Goal: Information Seeking & Learning: Learn about a topic

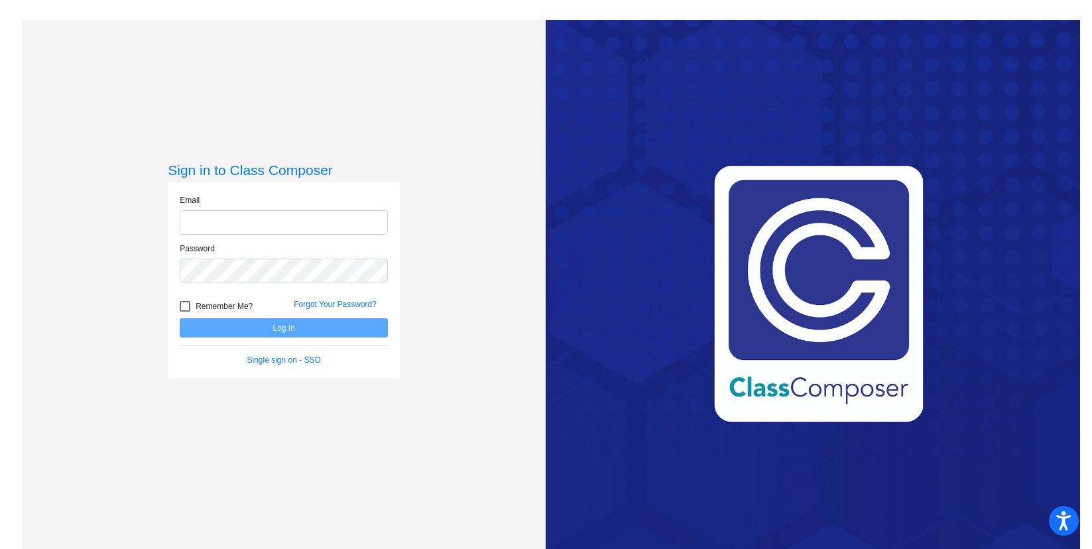
type input "[EMAIL_ADDRESS][DOMAIN_NAME]"
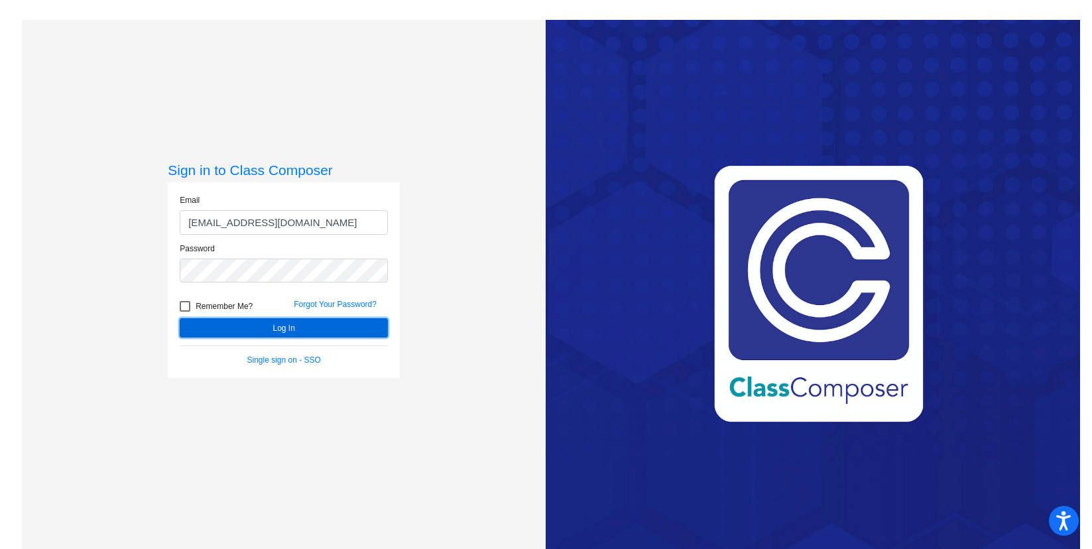
click at [277, 333] on button "Log In" at bounding box center [284, 327] width 208 height 19
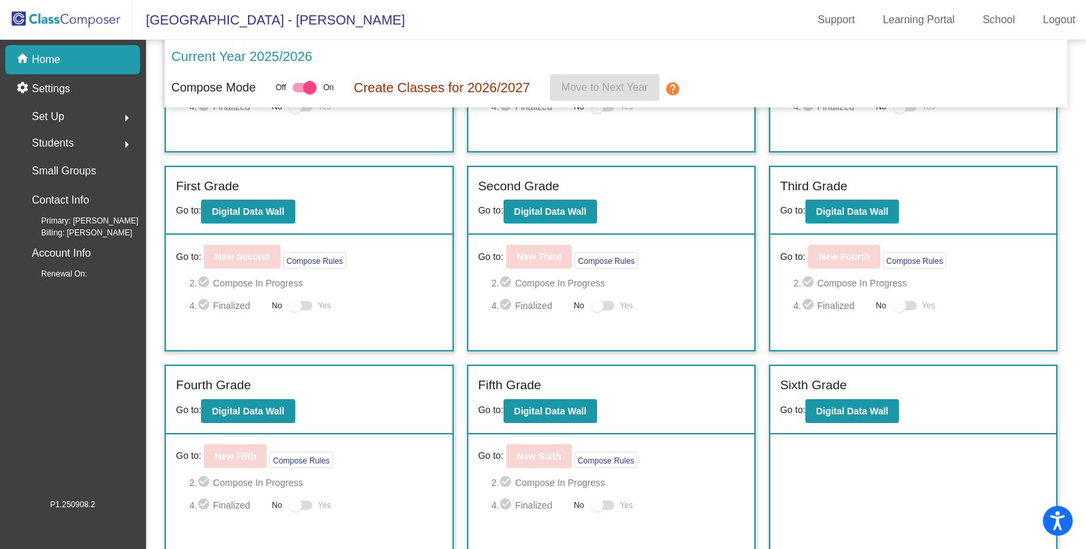
scroll to position [151, 0]
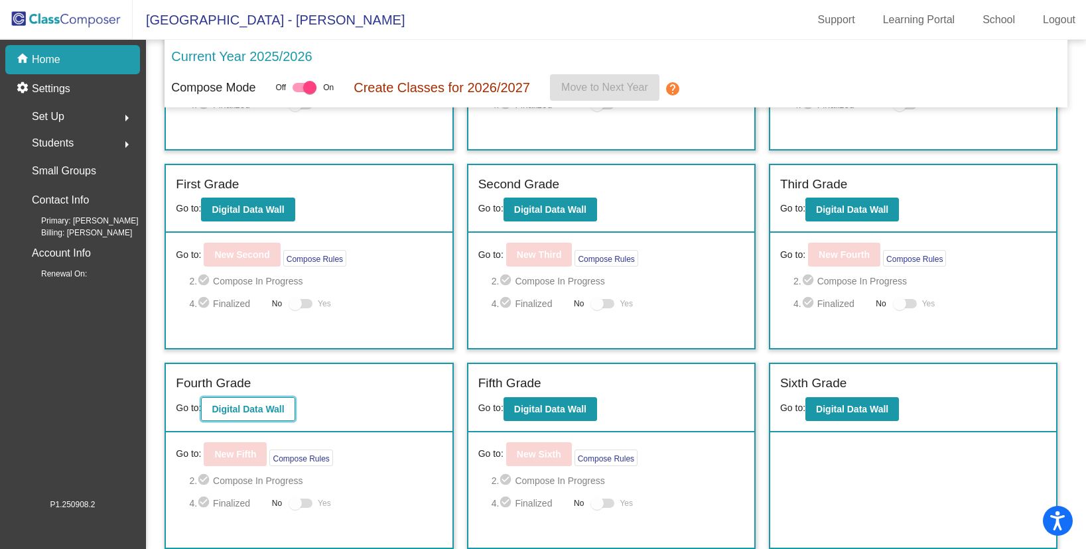
click at [275, 420] on button "Digital Data Wall" at bounding box center [248, 409] width 94 height 24
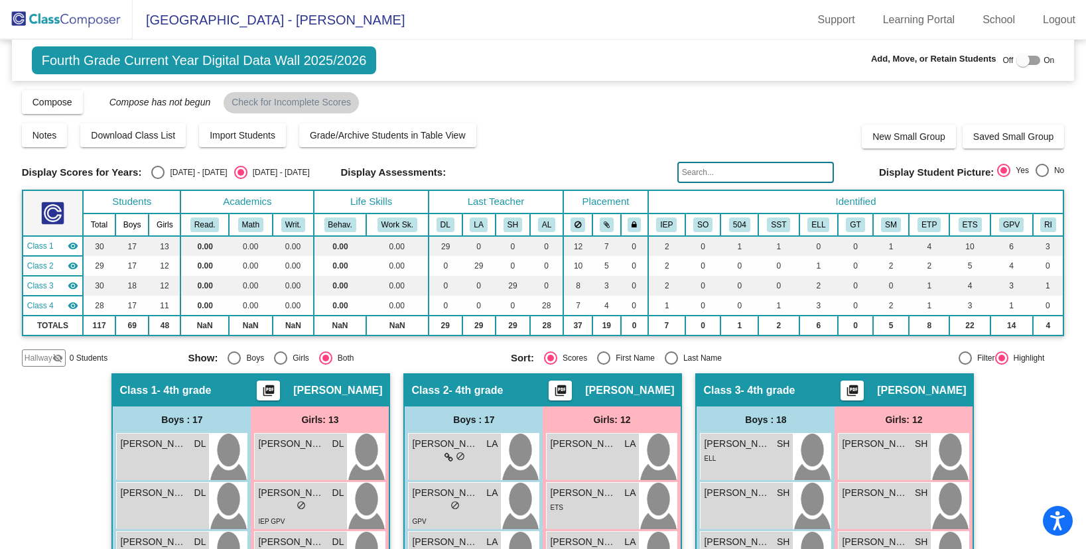
click at [107, 22] on img at bounding box center [66, 19] width 133 height 39
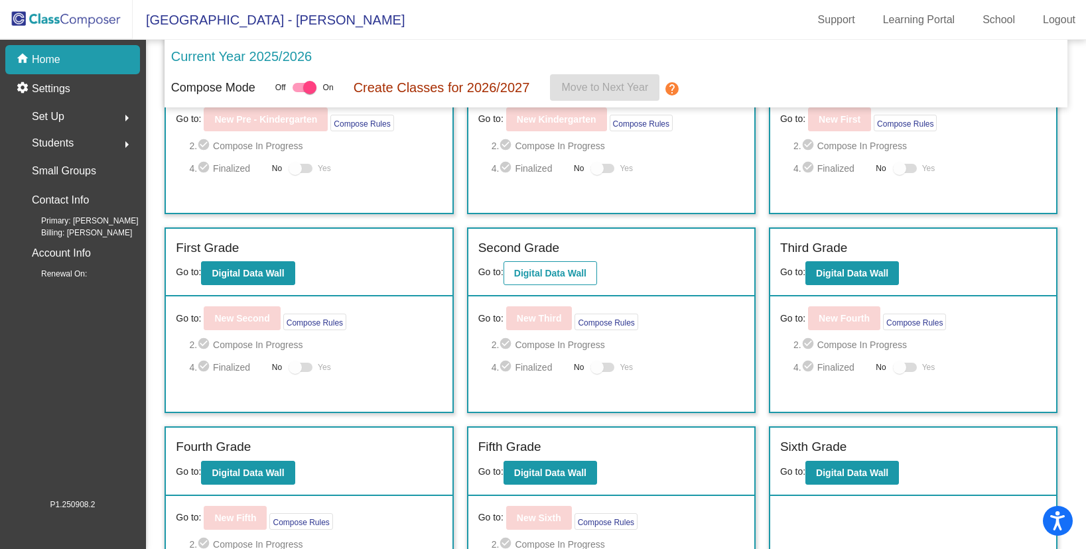
scroll to position [149, 0]
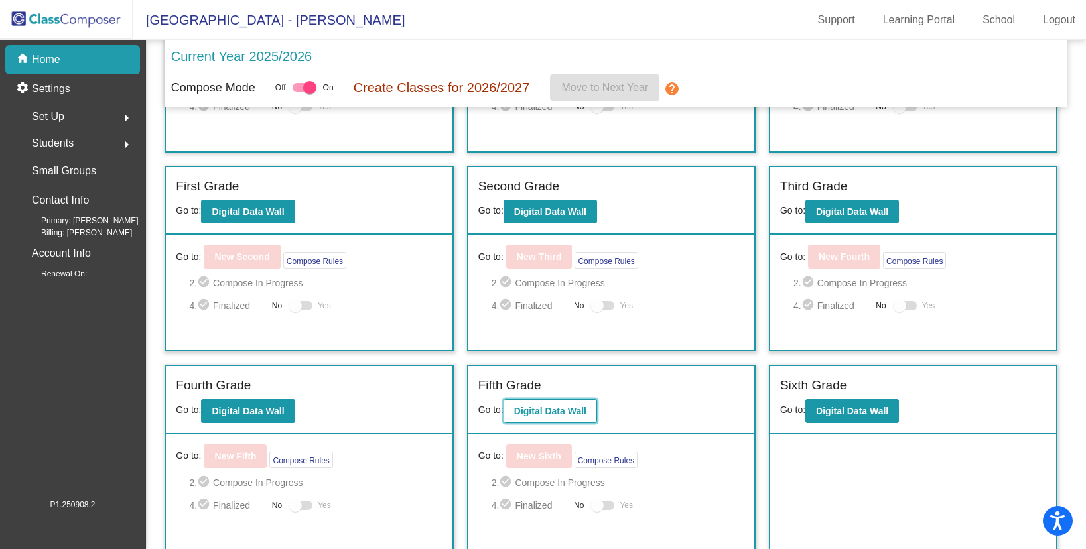
click at [541, 415] on b "Digital Data Wall" at bounding box center [550, 411] width 72 height 11
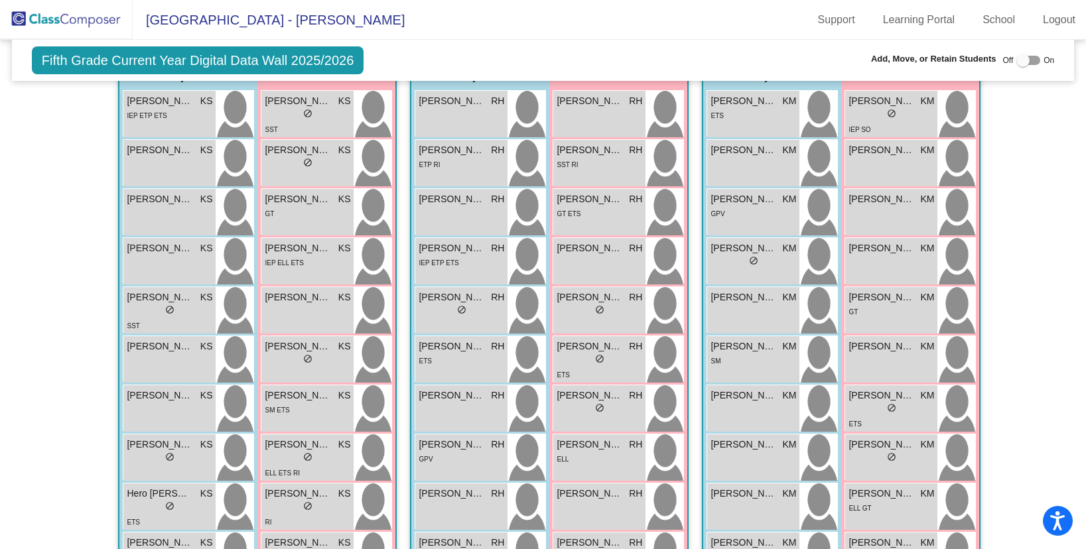
scroll to position [48, 0]
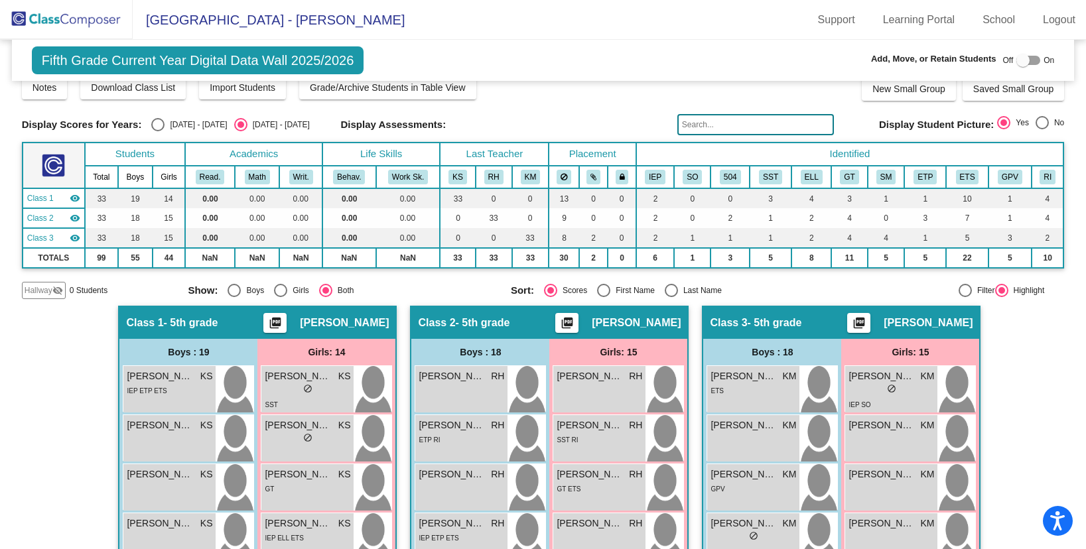
click at [157, 130] on div "Select an option" at bounding box center [157, 124] width 13 height 13
click at [157, 131] on input "[DATE] - [DATE]" at bounding box center [157, 131] width 1 height 1
radio input "true"
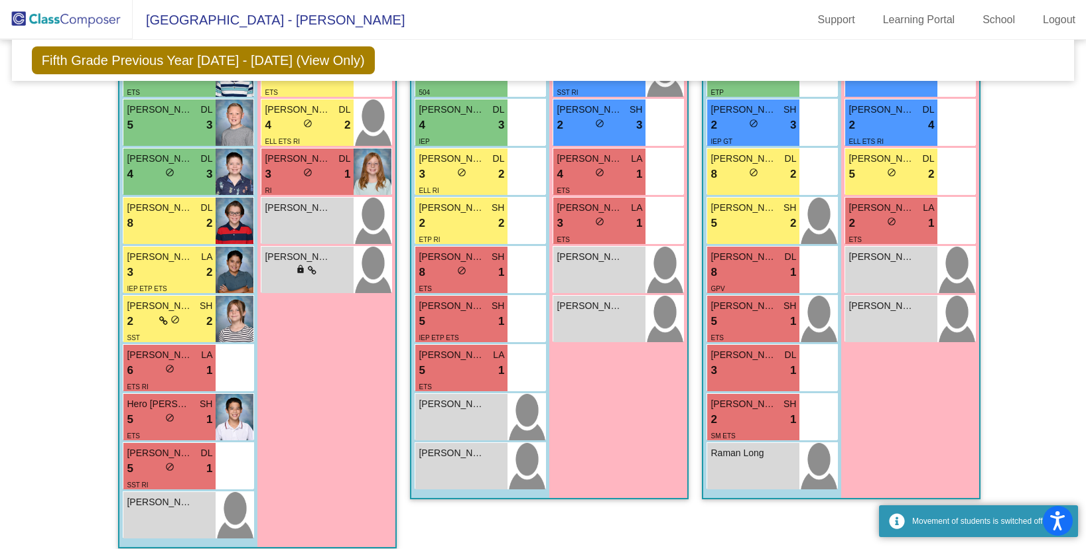
scroll to position [791, 0]
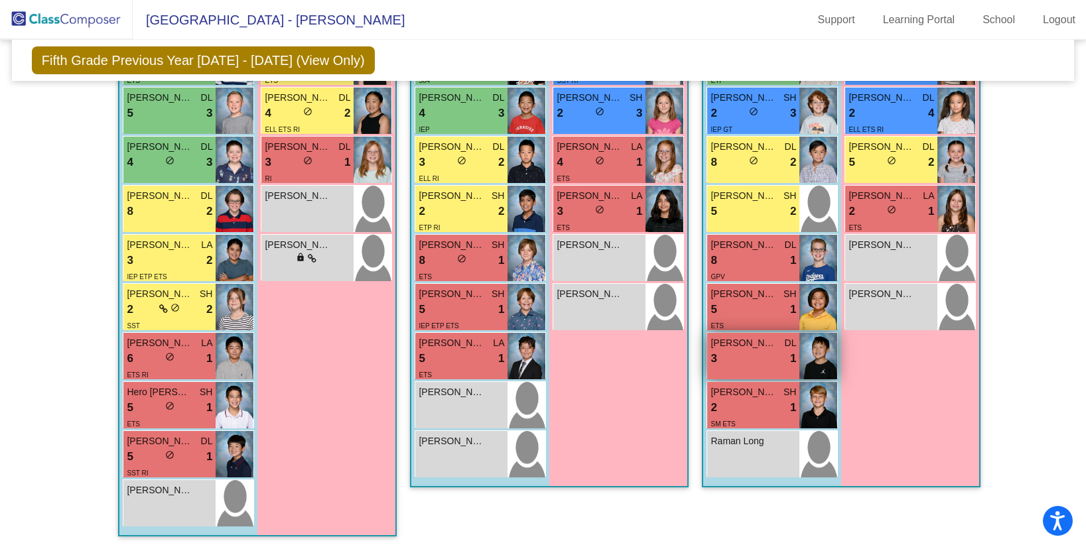
click at [762, 367] on div "3 lock do_not_disturb_alt 1" at bounding box center [753, 358] width 86 height 17
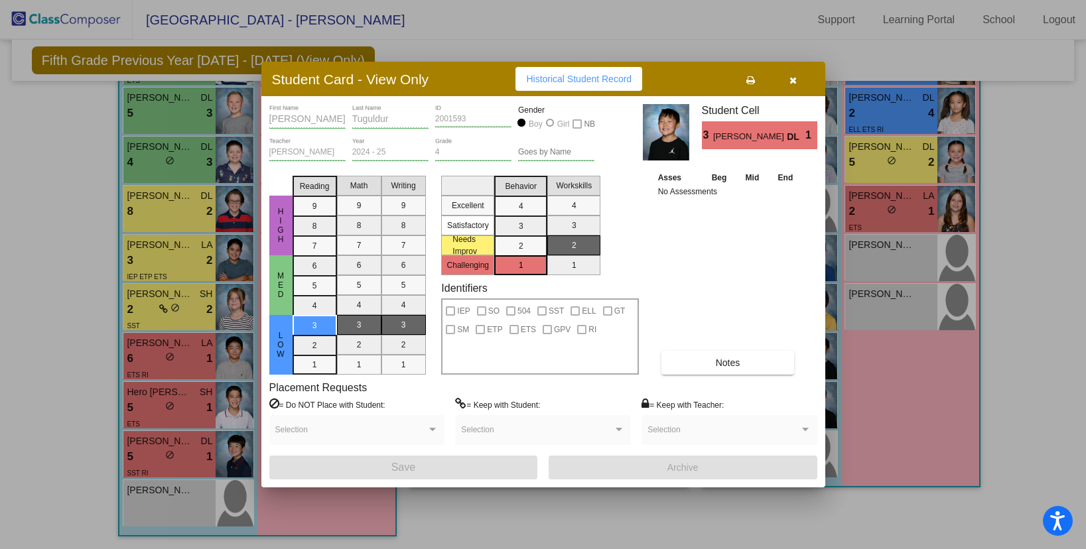
click at [791, 79] on icon "button" at bounding box center [792, 80] width 7 height 9
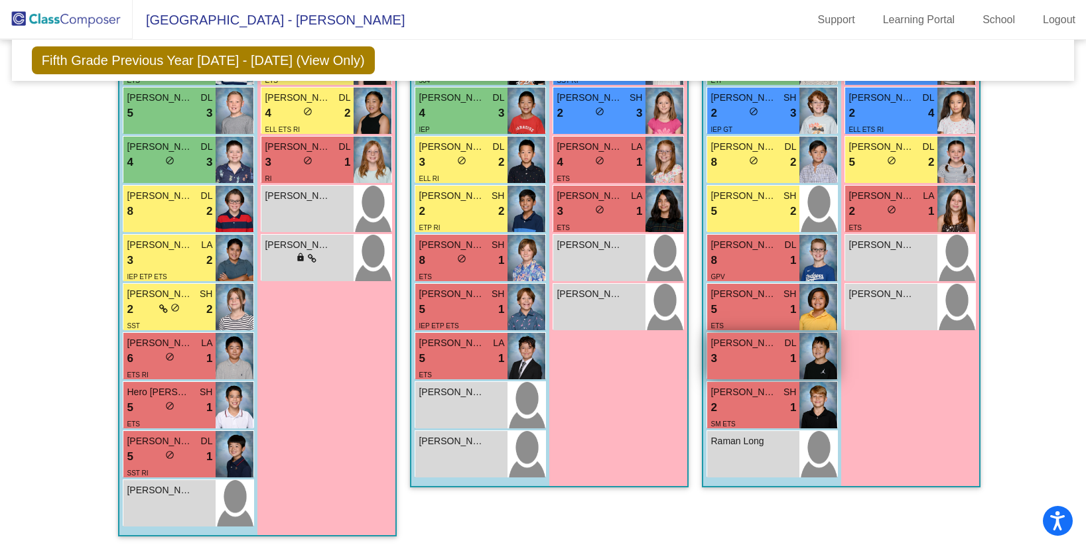
click at [743, 363] on div "3 lock do_not_disturb_alt 1" at bounding box center [753, 358] width 86 height 17
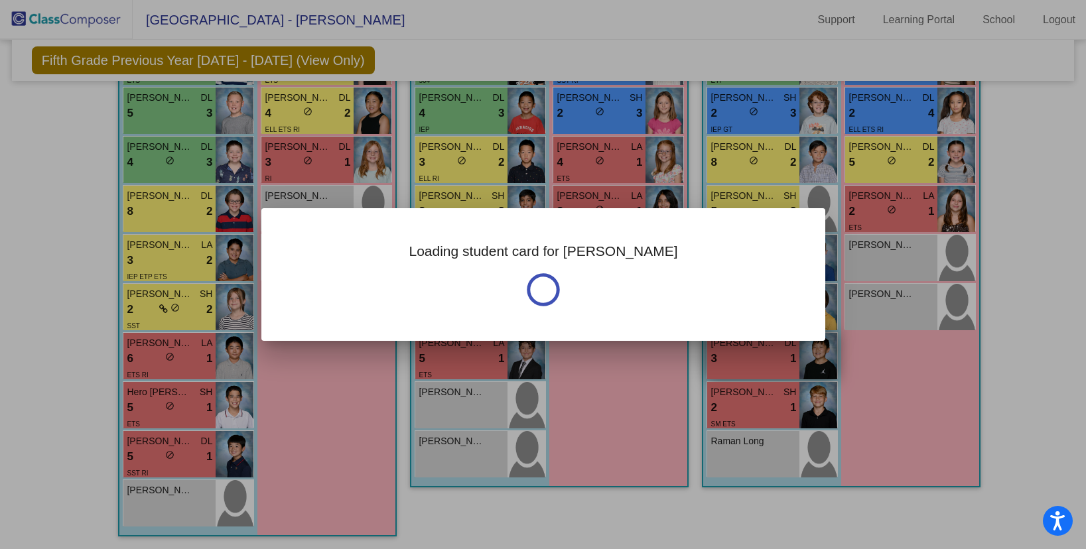
click at [743, 363] on div at bounding box center [543, 274] width 1086 height 549
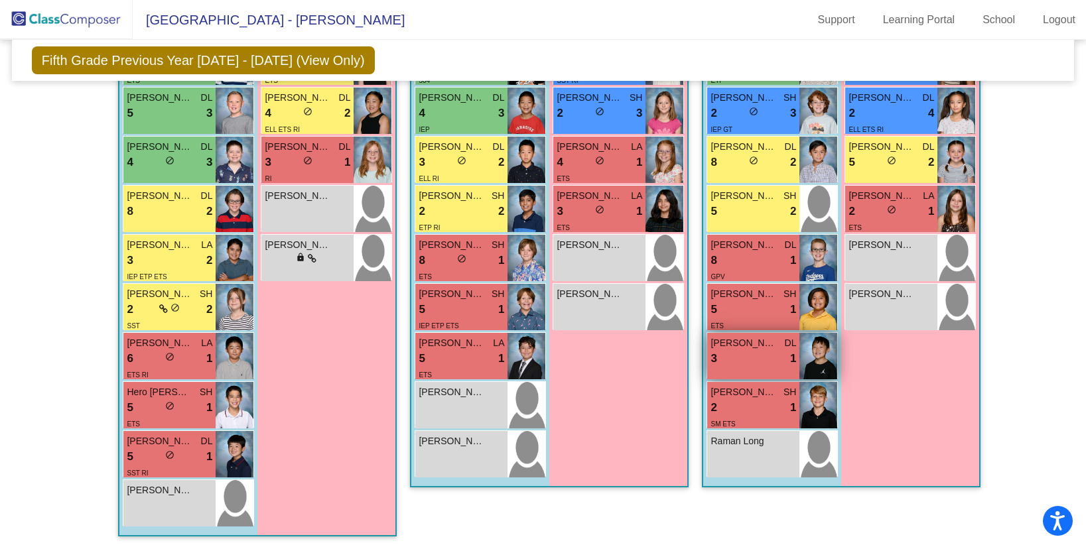
click at [743, 363] on div "3 lock do_not_disturb_alt 1" at bounding box center [753, 358] width 86 height 17
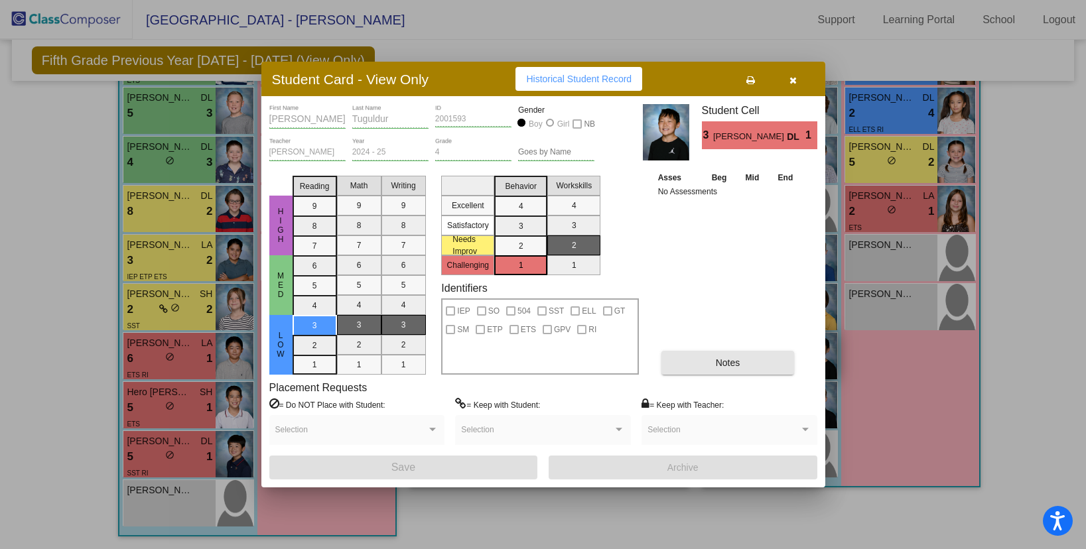
click at [743, 363] on button "Notes" at bounding box center [727, 363] width 133 height 24
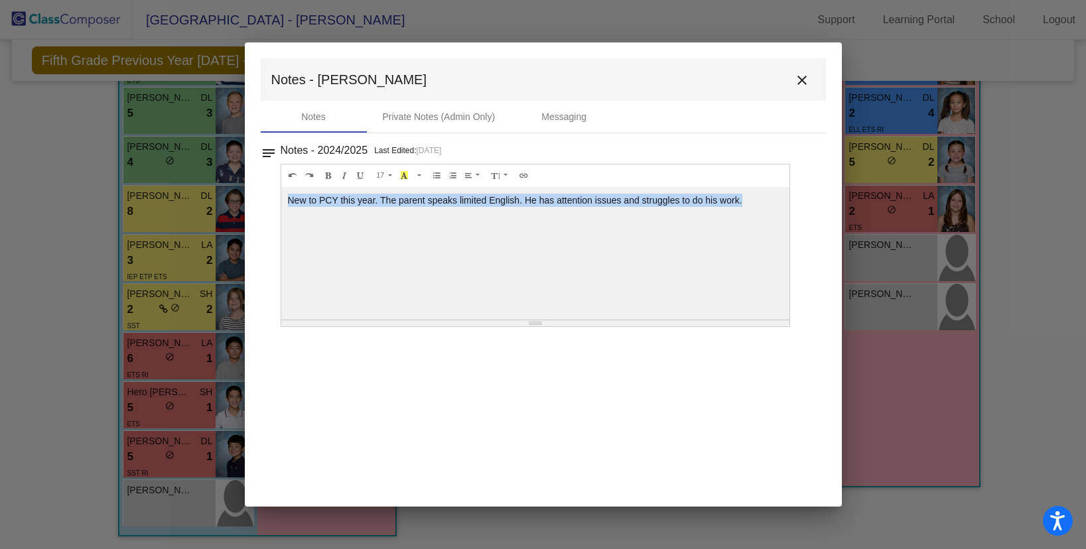
drag, startPoint x: 755, startPoint y: 200, endPoint x: 278, endPoint y: 204, distance: 476.9
click at [278, 204] on div "notes Notes - 2024/2025 Last Edited: [DATE] 17 8 9 10 11 12 14 18 24 36 Backgro…" at bounding box center [543, 234] width 565 height 186
copy div "New to PCY this year. The parent speaks limited English. He has attention issue…"
click at [804, 84] on mat-icon "close" at bounding box center [802, 80] width 16 height 16
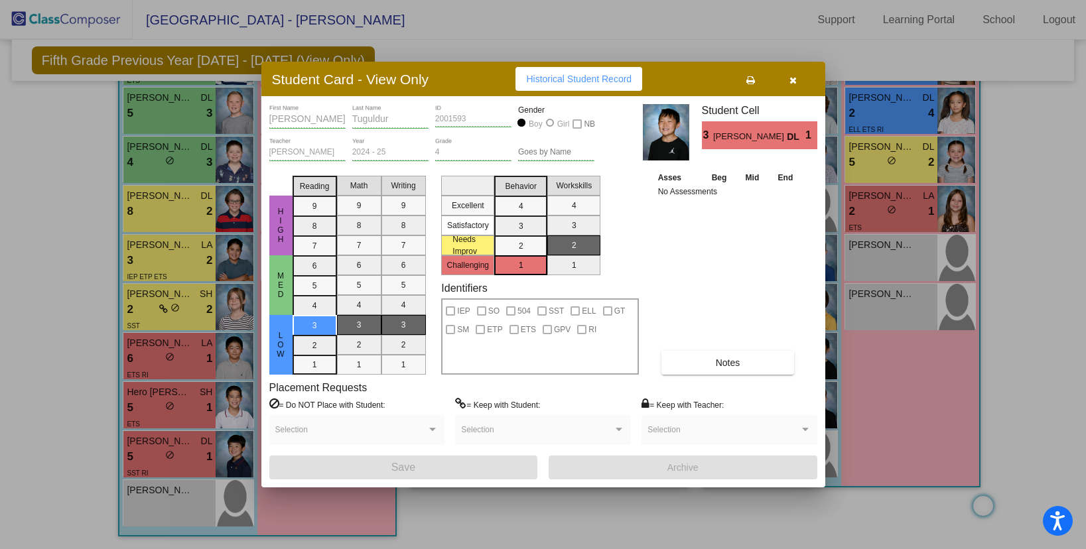
click at [791, 82] on icon "button" at bounding box center [792, 80] width 7 height 9
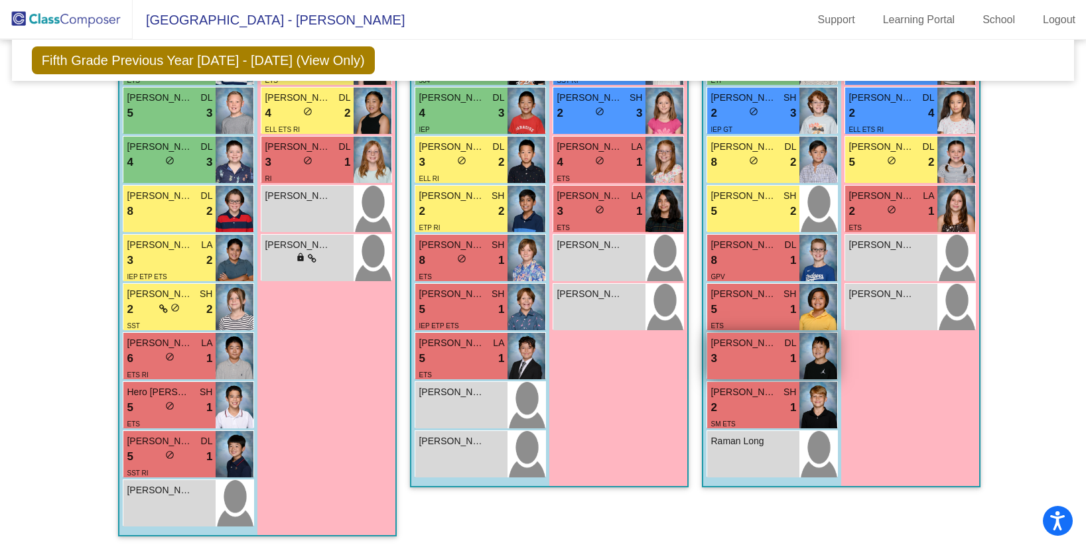
click at [741, 358] on div "3 lock do_not_disturb_alt 1" at bounding box center [753, 358] width 86 height 17
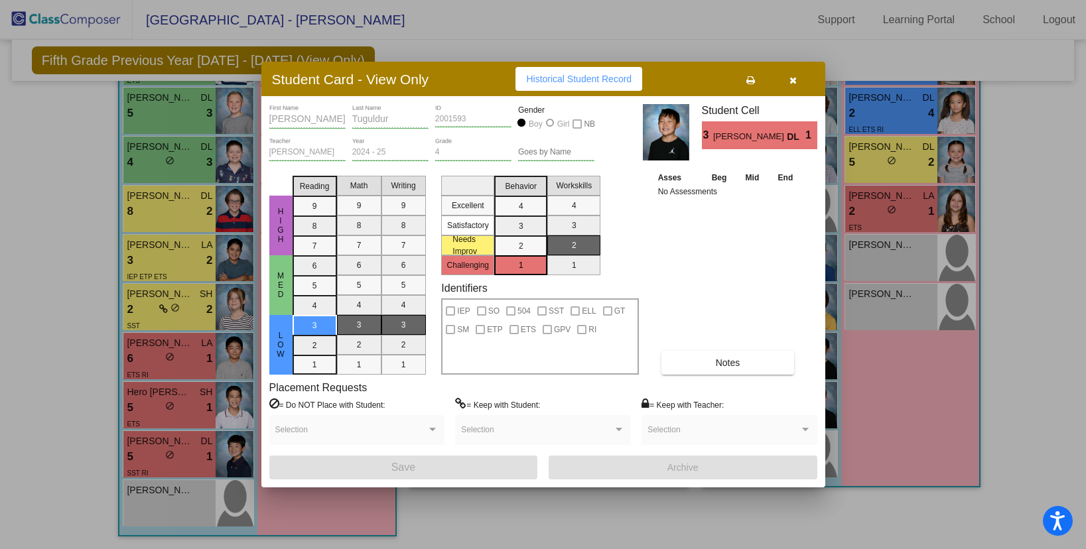
click at [799, 68] on button "button" at bounding box center [793, 79] width 42 height 24
